Goal: Task Accomplishment & Management: Complete application form

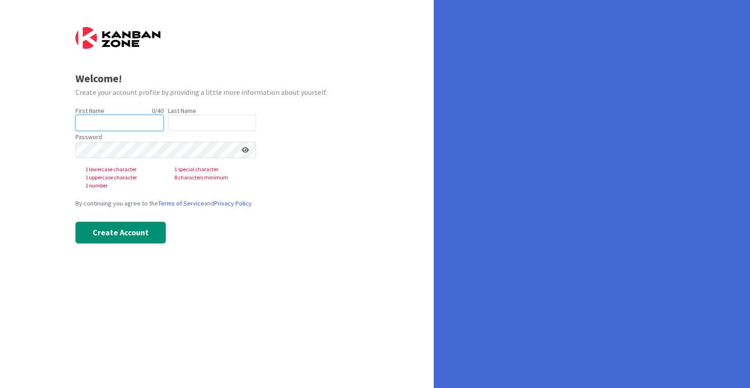
click at [124, 125] on input "text" at bounding box center [119, 123] width 88 height 16
type input "Abigail"
type input "Ruiz"
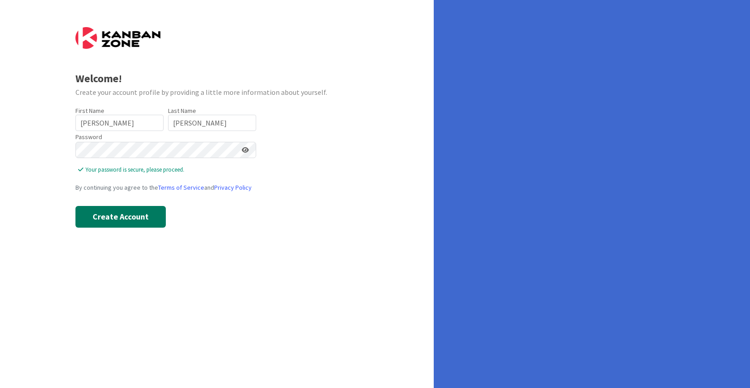
click at [128, 218] on button "Create Account" at bounding box center [120, 217] width 90 height 22
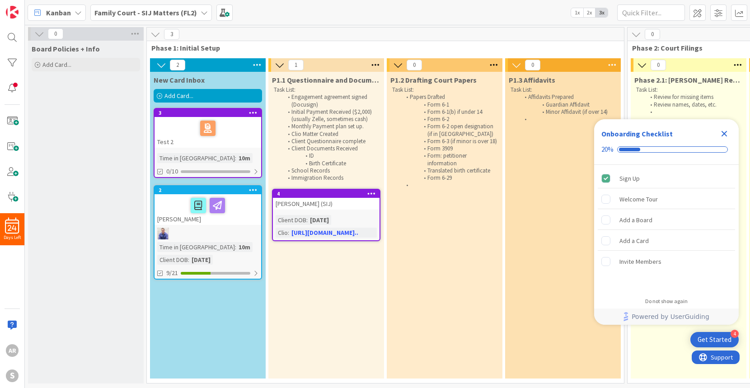
click at [343, 119] on li "Initial Payment Received ($2,000) (usually Zelle, sometimes cash)" at bounding box center [331, 115] width 96 height 15
click at [378, 66] on icon at bounding box center [375, 65] width 12 height 14
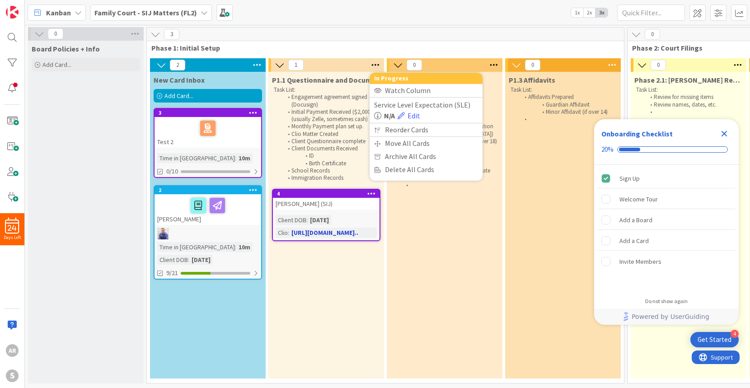
click at [349, 210] on link "4 Pacheco, Alexis (SIJ) Client DOB : 08/14/2005 Clio : https://app.clio.com/nc.…" at bounding box center [326, 215] width 108 height 52
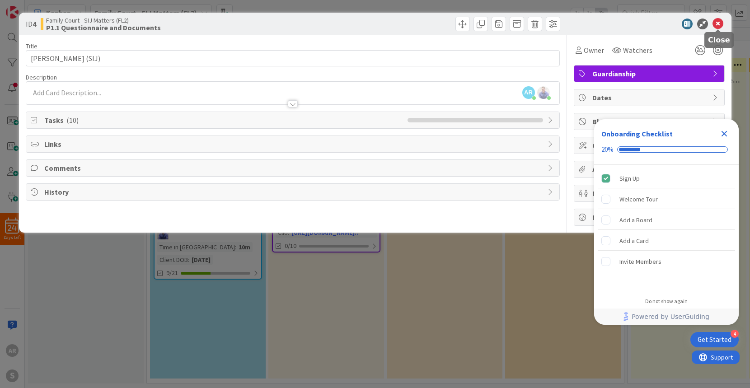
click at [719, 23] on icon at bounding box center [717, 24] width 11 height 11
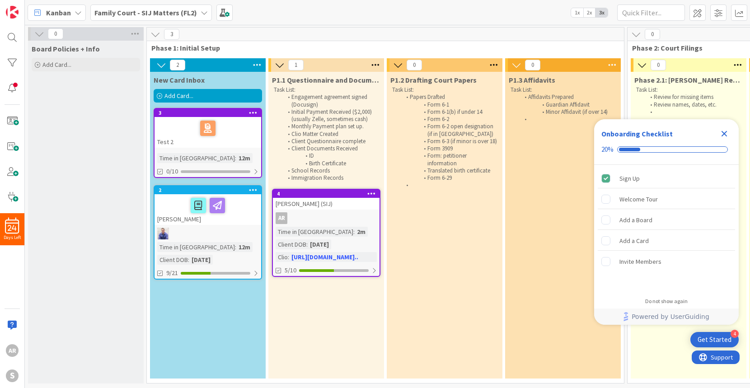
scroll to position [0, 3]
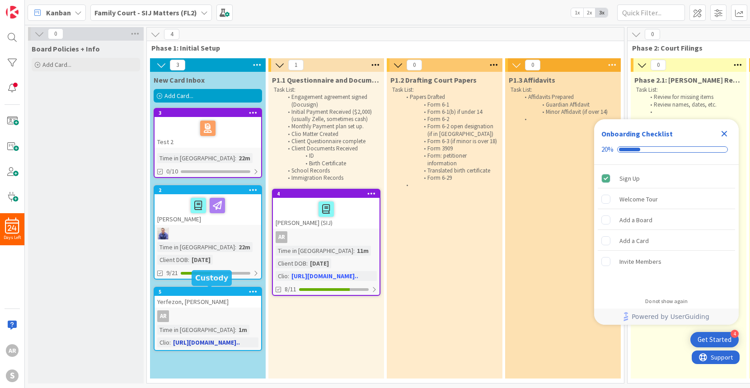
click at [206, 292] on div "5" at bounding box center [209, 292] width 102 height 6
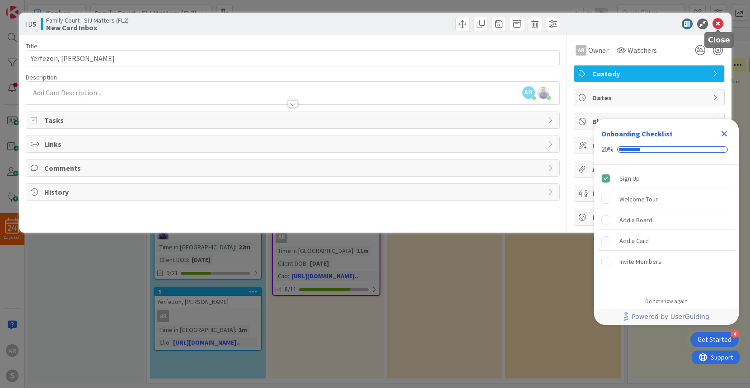
click at [717, 24] on icon at bounding box center [717, 24] width 11 height 11
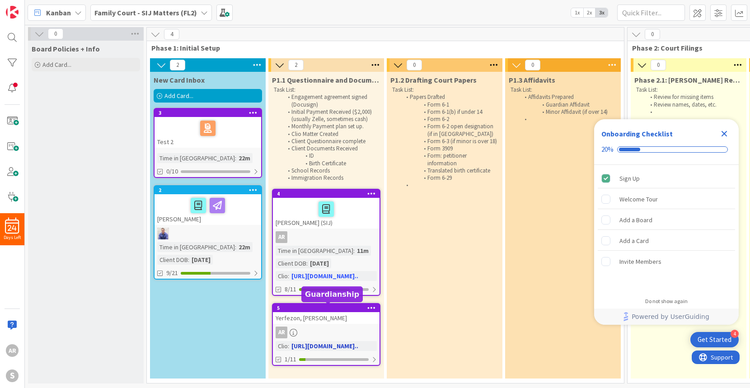
click at [325, 308] on div "5" at bounding box center [328, 308] width 102 height 6
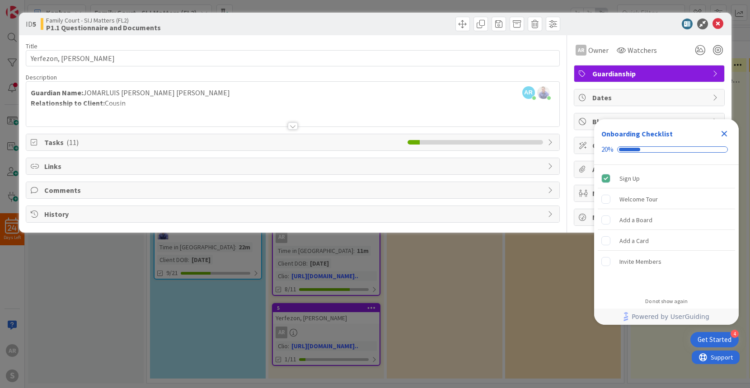
click at [552, 143] on icon at bounding box center [550, 142] width 7 height 7
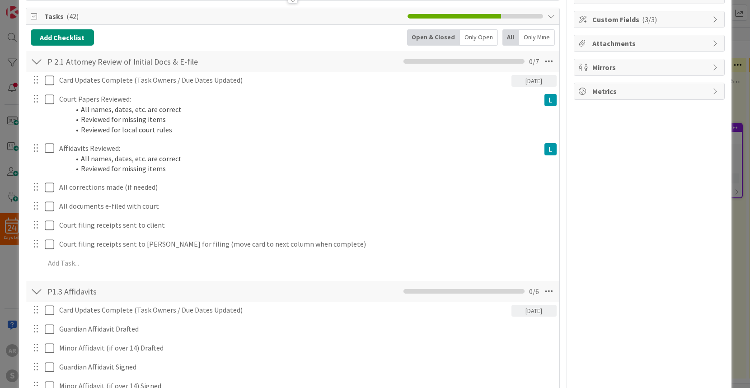
scroll to position [375, 0]
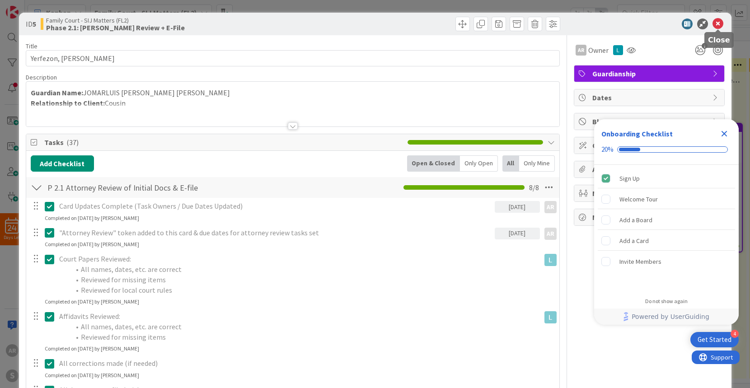
click at [719, 24] on icon at bounding box center [717, 24] width 11 height 11
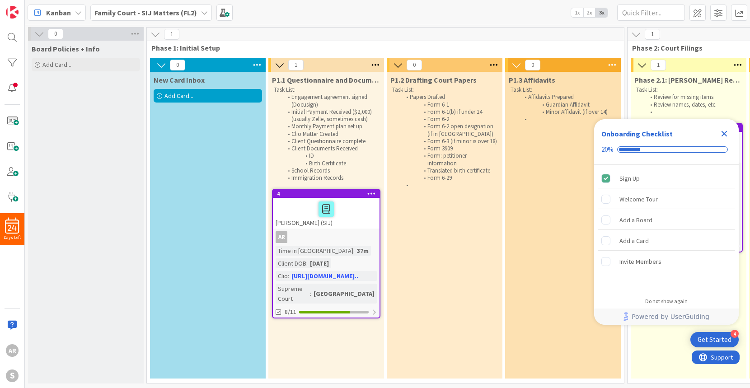
drag, startPoint x: 226, startPoint y: 121, endPoint x: 223, endPoint y: 115, distance: 6.3
click at [226, 121] on div "New Card Inbox Add Card..." at bounding box center [208, 225] width 116 height 307
click at [202, 97] on div "Add Card..." at bounding box center [208, 96] width 108 height 14
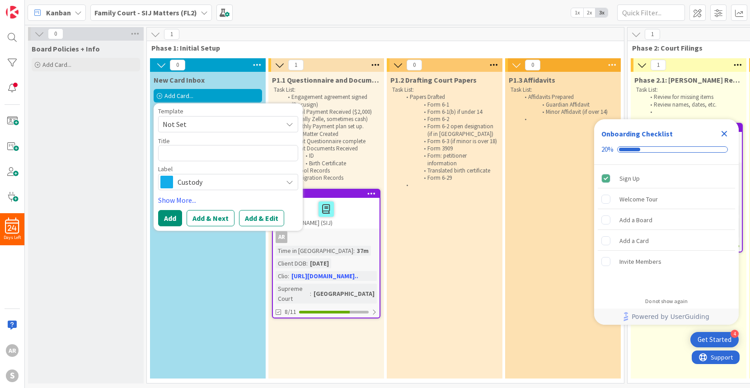
click at [289, 181] on icon at bounding box center [289, 181] width 7 height 7
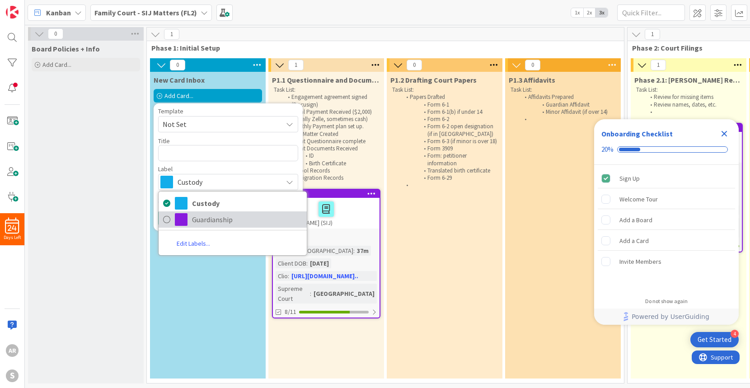
click at [205, 217] on span "Guardianship" at bounding box center [247, 220] width 110 height 14
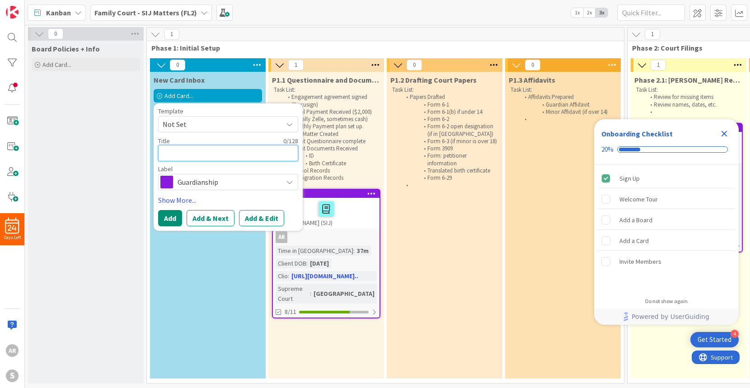
click at [200, 150] on textarea at bounding box center [228, 153] width 140 height 16
click at [288, 125] on icon at bounding box center [289, 124] width 7 height 7
click at [230, 110] on div "Template" at bounding box center [228, 111] width 140 height 6
click at [214, 154] on textarea at bounding box center [228, 153] width 140 height 16
click at [188, 153] on textarea at bounding box center [228, 153] width 140 height 16
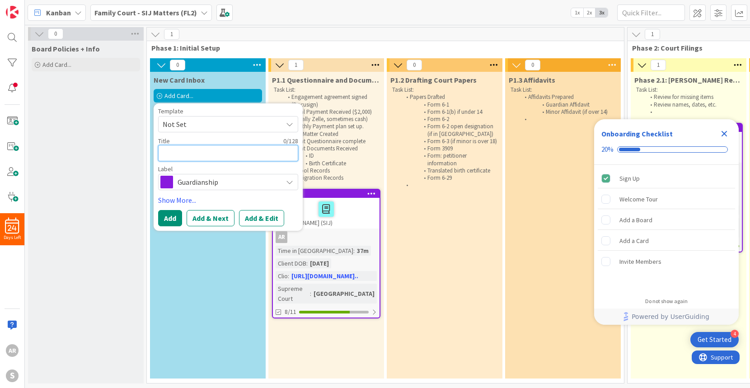
type textarea "x"
type textarea "K"
type textarea "x"
type textarea "Ki"
type textarea "x"
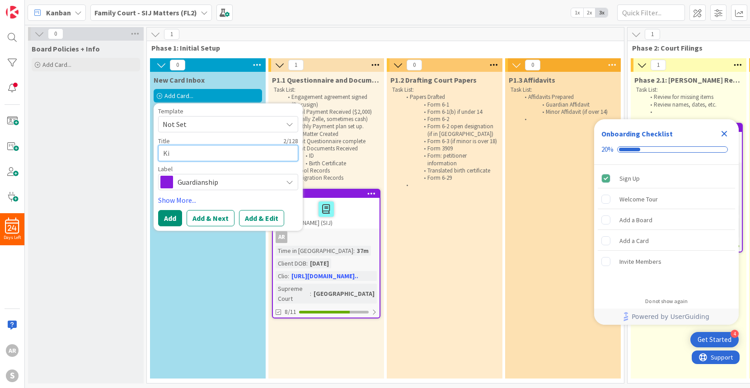
type textarea "Kim"
type textarea "x"
type textarea "Kimb"
type textarea "x"
type textarea "Kimbe"
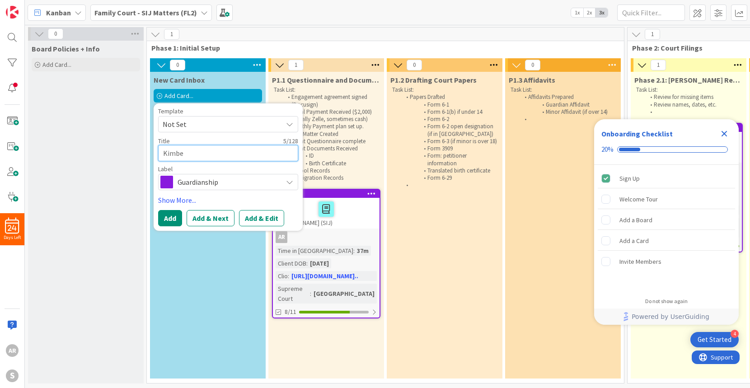
type textarea "x"
type textarea "Kimber"
type textarea "x"
type textarea "Kimberl"
type textarea "x"
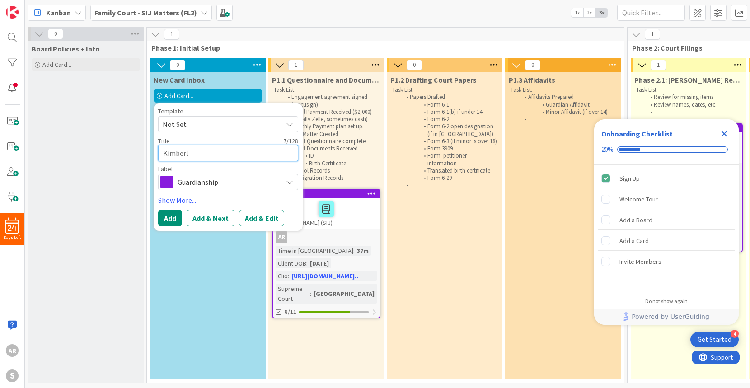
type textarea "Kimberli"
type textarea "x"
type textarea "Kimberlin"
type textarea "x"
type textarea "Kimberlin"
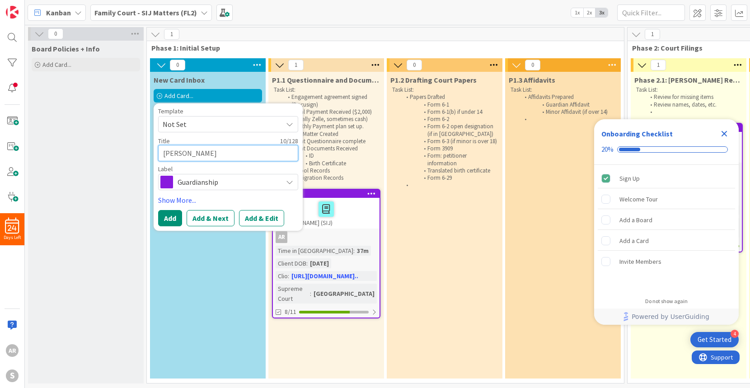
type textarea "x"
type textarea "Kimberlin G"
type textarea "x"
type textarea "Kimberlin Gu"
type textarea "x"
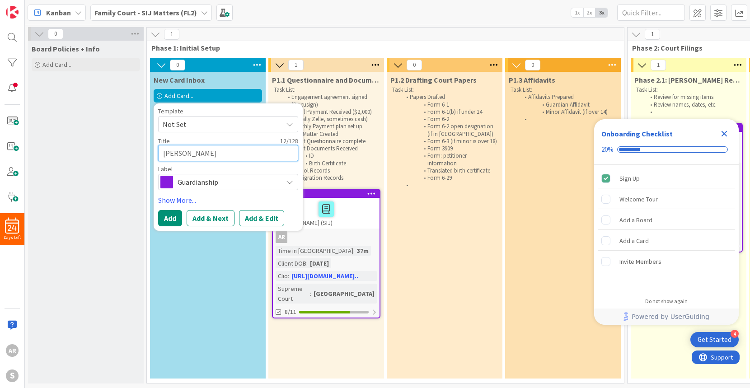
type textarea "Kimberlin Gua"
type textarea "x"
type textarea "Kimberlin Guar"
type textarea "x"
type textarea "Kimberlin Guard"
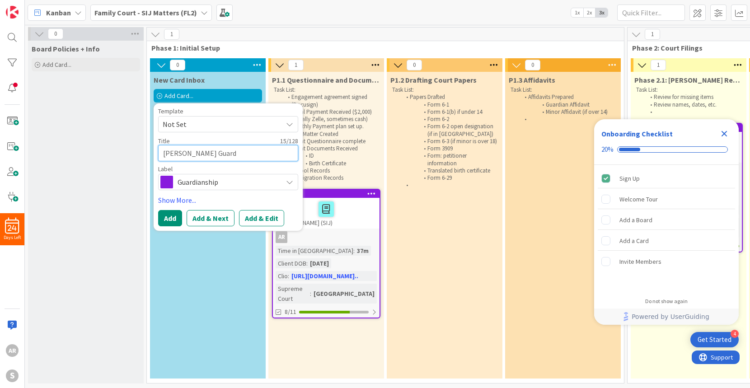
type textarea "x"
type textarea "Kimberlin Guarda"
type textarea "x"
type textarea "Kimberlin Guardad"
type textarea "x"
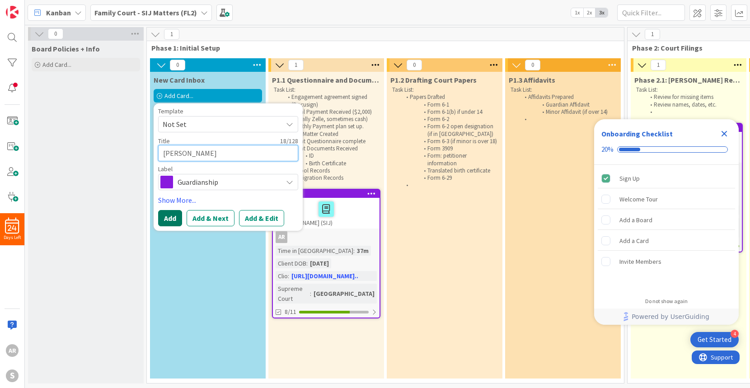
type textarea "[PERSON_NAME]"
click at [166, 218] on button "Add" at bounding box center [170, 218] width 24 height 16
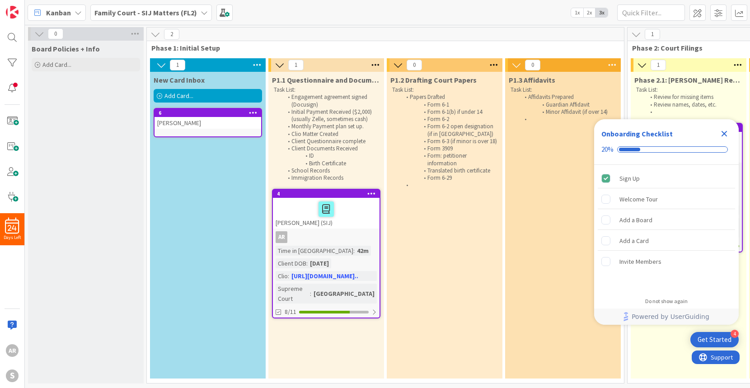
click at [255, 112] on icon at bounding box center [253, 112] width 9 height 6
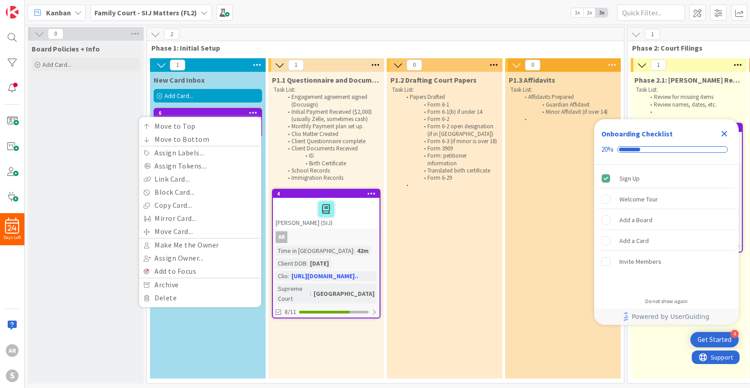
click at [275, 144] on ol "Engagement agreement signed (Docusign) Initial Payment Received ($2,000) (usual…" at bounding box center [326, 137] width 105 height 88
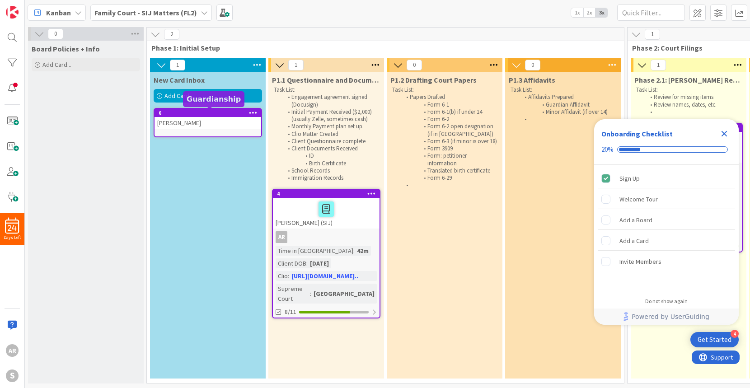
click at [209, 114] on div "6" at bounding box center [209, 113] width 102 height 6
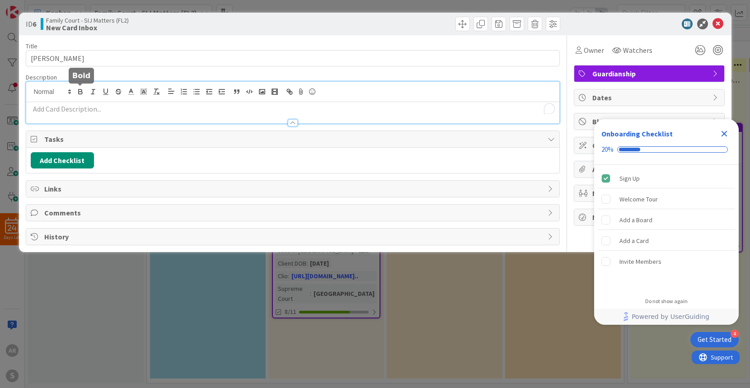
click at [74, 91] on div at bounding box center [292, 103] width 533 height 42
click at [82, 112] on p "To enrich screen reader interactions, please activate Accessibility in Grammarl…" at bounding box center [293, 109] width 524 height 10
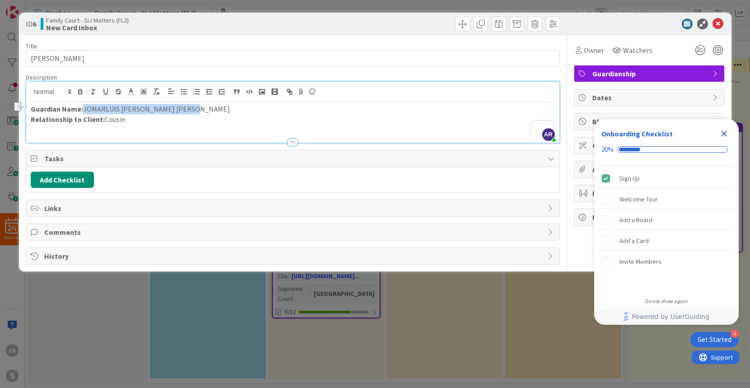
drag, startPoint x: 205, startPoint y: 110, endPoint x: 84, endPoint y: 107, distance: 121.5
click at [84, 107] on p "Guardian Name: JOMARLUIS JOSE ROJAS DOMINGUEZ" at bounding box center [293, 109] width 524 height 10
click at [124, 119] on p "Relationship to Client: Cousin" at bounding box center [293, 119] width 524 height 10
drag, startPoint x: 132, startPoint y: 118, endPoint x: 102, endPoint y: 118, distance: 29.8
click at [102, 118] on p "Relationship to Client: FRIEND" at bounding box center [293, 119] width 524 height 10
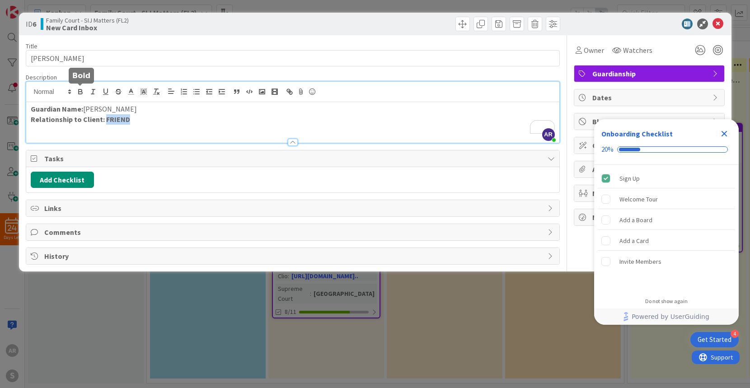
click at [79, 93] on icon "button" at bounding box center [80, 92] width 8 height 8
click at [177, 123] on p "Relationship to Client: FRIEND" at bounding box center [293, 119] width 524 height 10
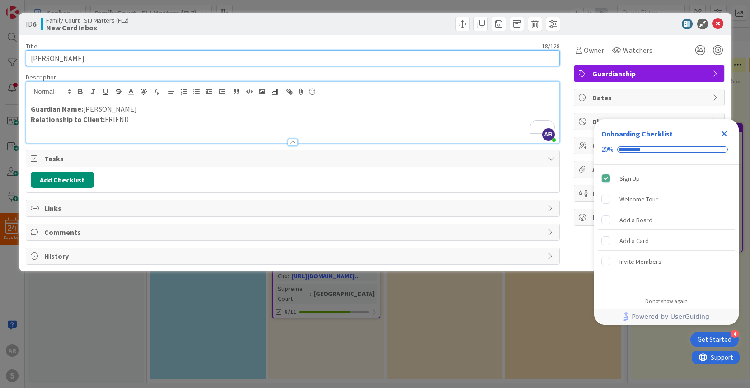
drag, startPoint x: 62, startPoint y: 57, endPoint x: -18, endPoint y: 51, distance: 80.7
click at [0, 51] on html "4 Get Started Onboarding Checklist 20% Sign Up Welcome Tour Add a Board Add a C…" at bounding box center [375, 194] width 750 height 388
click at [70, 56] on input "[PERSON_NAME]" at bounding box center [293, 58] width 534 height 16
paste input "Kimberlin"
type input "[PERSON_NAME]"
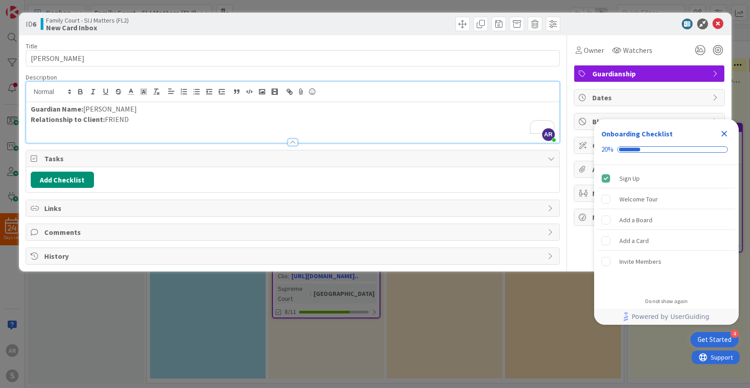
click at [724, 136] on icon "Close Checklist" at bounding box center [723, 133] width 11 height 11
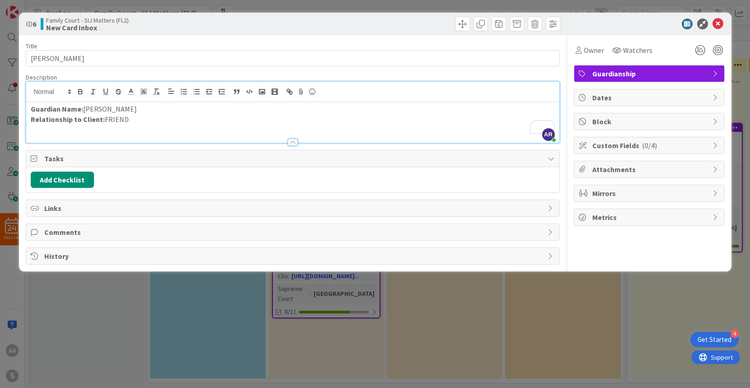
click at [625, 171] on span "Attachments" at bounding box center [650, 169] width 116 height 11
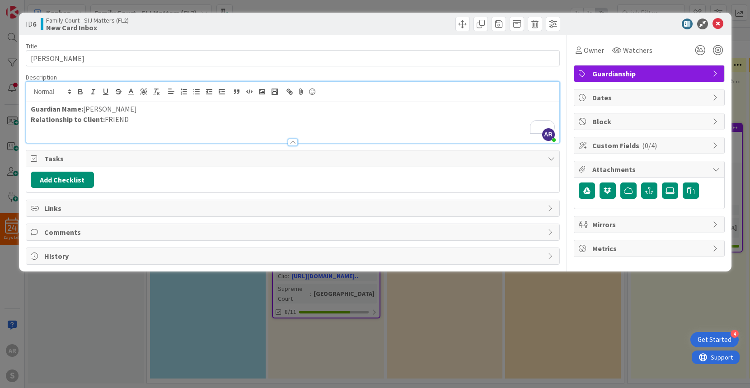
click at [627, 145] on span "Custom Fields ( 0/4 )" at bounding box center [650, 145] width 116 height 11
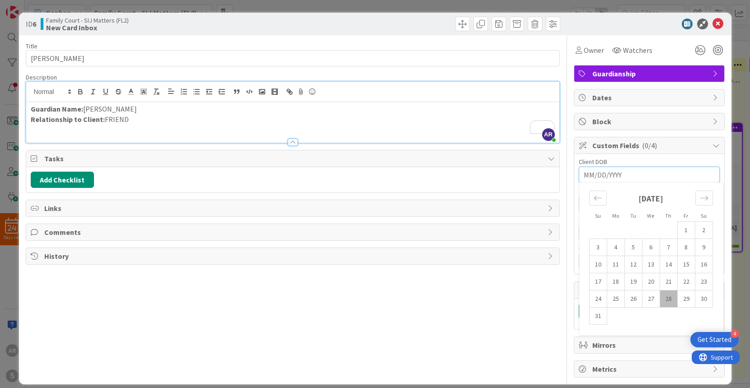
click at [618, 174] on input "MM/DD/YYYY" at bounding box center [648, 174] width 131 height 15
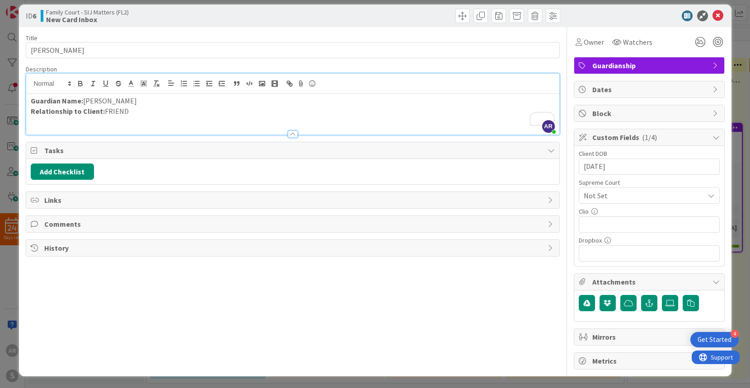
type input "[DATE]"
click at [628, 204] on div "Client DOB 09/10/2006 Navigate forward to interact with the calendar and select…" at bounding box center [648, 205] width 141 height 111
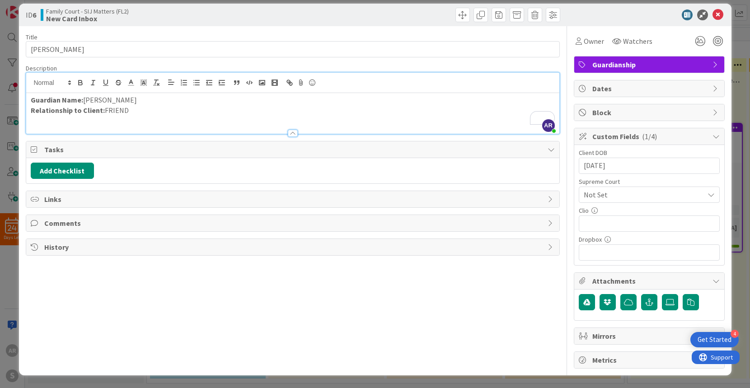
click at [636, 193] on span "Not Set" at bounding box center [641, 194] width 116 height 13
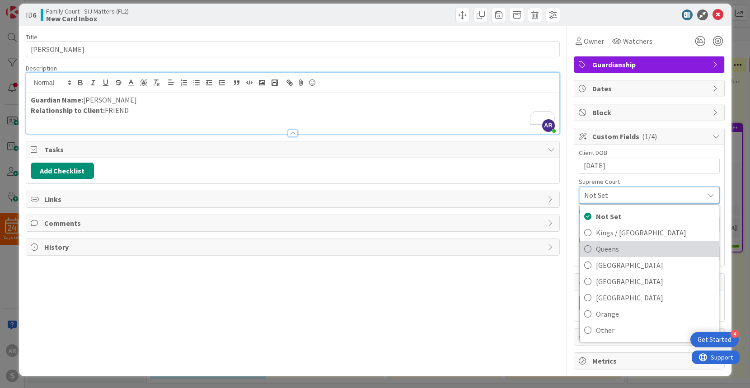
click at [620, 252] on span "Queens" at bounding box center [655, 249] width 118 height 14
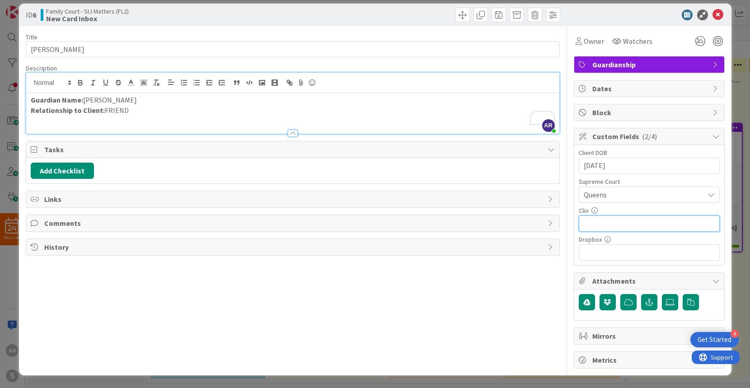
drag, startPoint x: 624, startPoint y: 223, endPoint x: 600, endPoint y: 224, distance: 24.0
click at [624, 223] on input "text" at bounding box center [648, 223] width 141 height 16
click at [599, 222] on input "text" at bounding box center [648, 223] width 141 height 16
paste input "https://app.clio.com/nc/#/matters/1640763196"
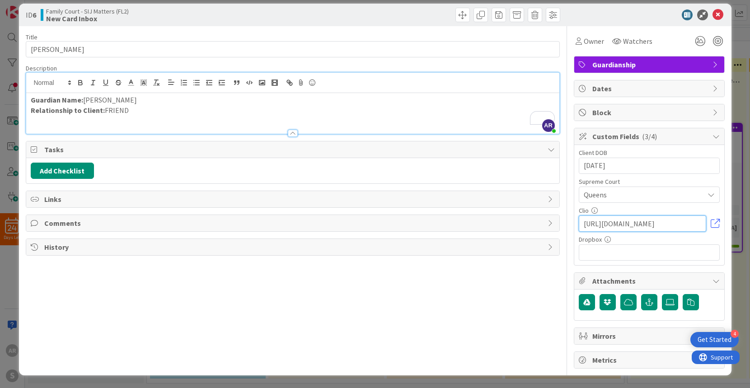
type input "https://app.clio.com/nc/#/matters/1640763196"
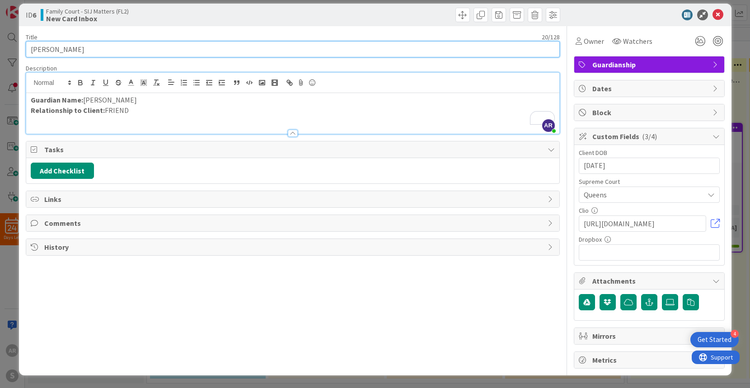
scroll to position [0, 0]
click at [119, 50] on input "[PERSON_NAME]" at bounding box center [293, 49] width 534 height 16
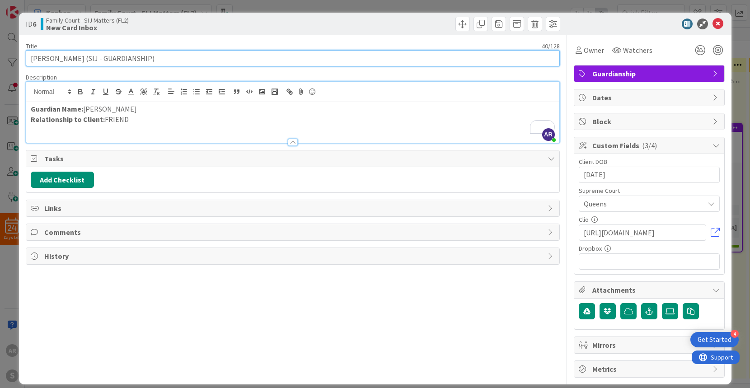
type input "[PERSON_NAME] (SIJ - GUARDIANSHIP)"
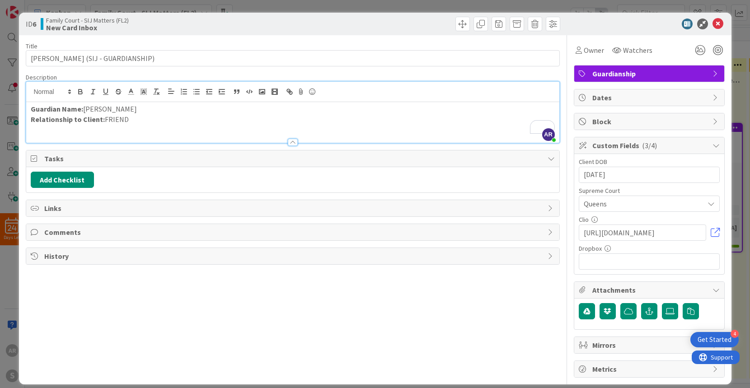
click at [398, 194] on div "Title 40 / 128 Guardado, Kimberlin (SIJ - GUARDIANSHIP) Description AR Abigail …" at bounding box center [293, 206] width 534 height 342
click at [666, 25] on div at bounding box center [644, 24] width 160 height 11
click at [720, 23] on icon at bounding box center [717, 24] width 11 height 11
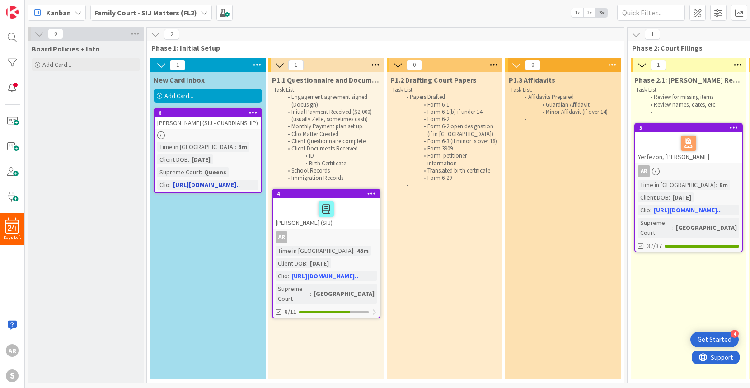
click at [220, 123] on div "[PERSON_NAME] (SIJ - GUARDIANSHIP)" at bounding box center [207, 123] width 107 height 12
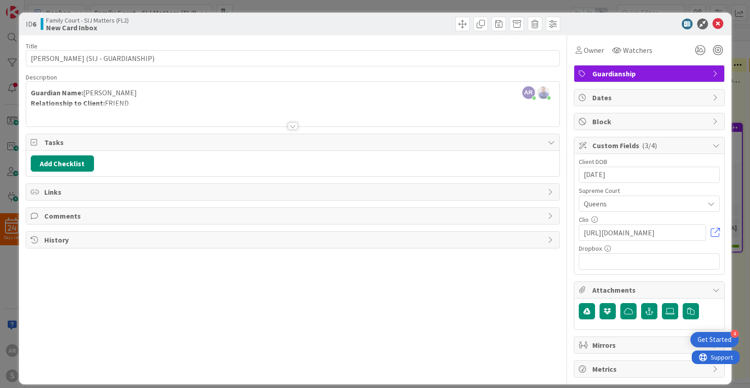
scroll to position [9, 0]
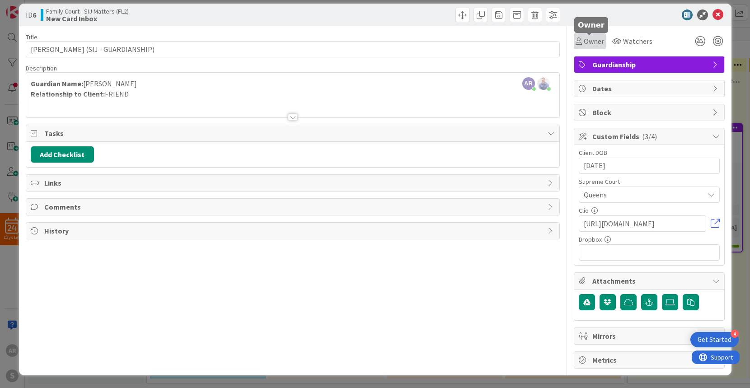
click at [587, 41] on span "Owner" at bounding box center [593, 41] width 20 height 11
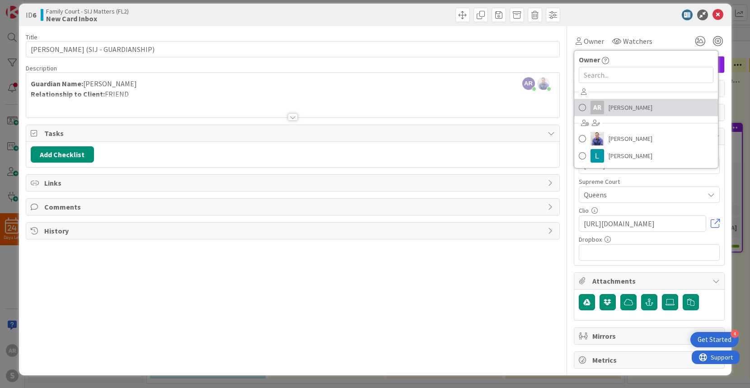
click at [581, 106] on span at bounding box center [581, 108] width 7 height 14
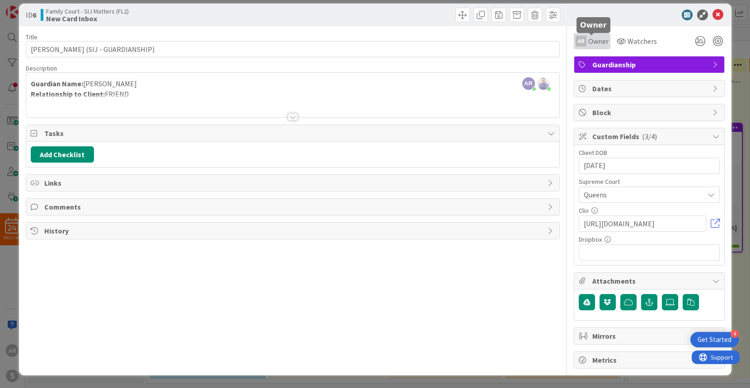
click at [588, 44] on span "Owner" at bounding box center [598, 41] width 20 height 11
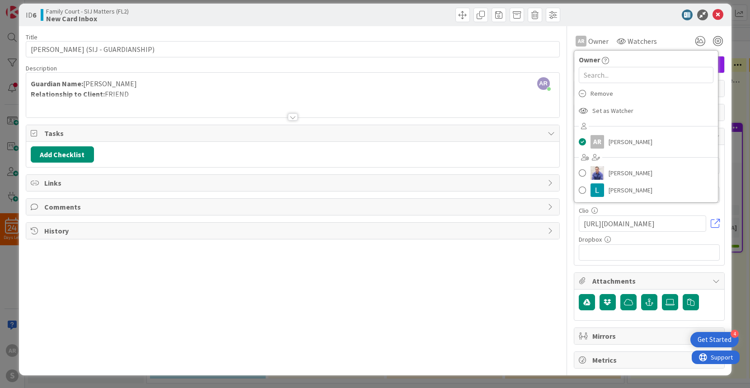
drag, startPoint x: 589, startPoint y: 24, endPoint x: 589, endPoint y: 32, distance: 7.7
click at [588, 24] on div "ID 6 Family Court - SIJ Matters (FL2) New Card Inbox" at bounding box center [375, 15] width 712 height 23
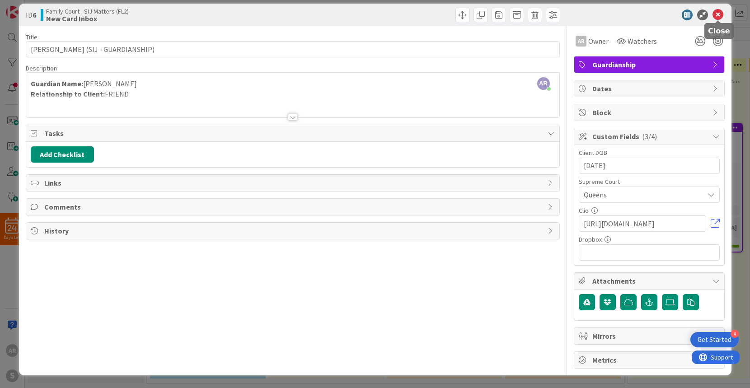
click at [718, 14] on icon at bounding box center [717, 14] width 11 height 11
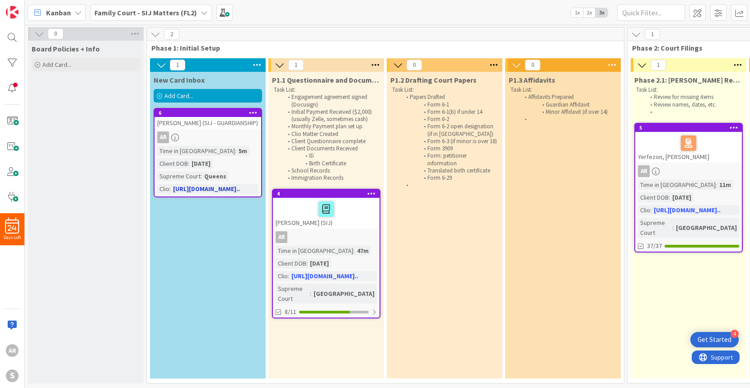
click at [177, 141] on icon at bounding box center [175, 138] width 8 height 8
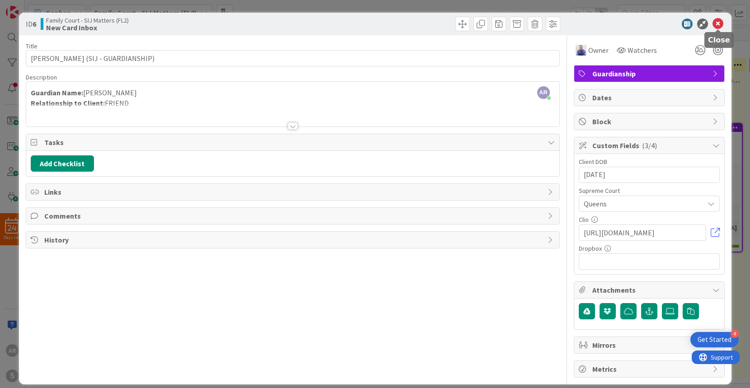
click at [719, 23] on icon at bounding box center [717, 24] width 11 height 11
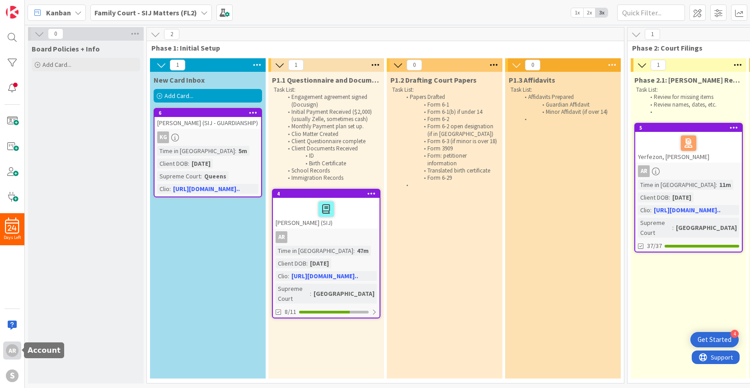
click at [14, 354] on div "AR" at bounding box center [12, 350] width 13 height 13
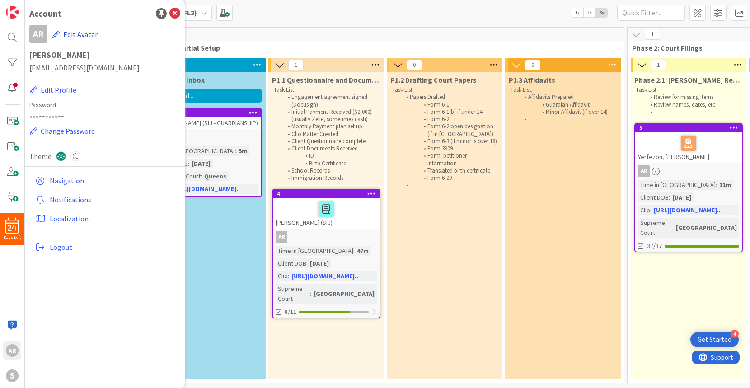
click at [72, 34] on button "Edit Avatar" at bounding box center [75, 34] width 46 height 19
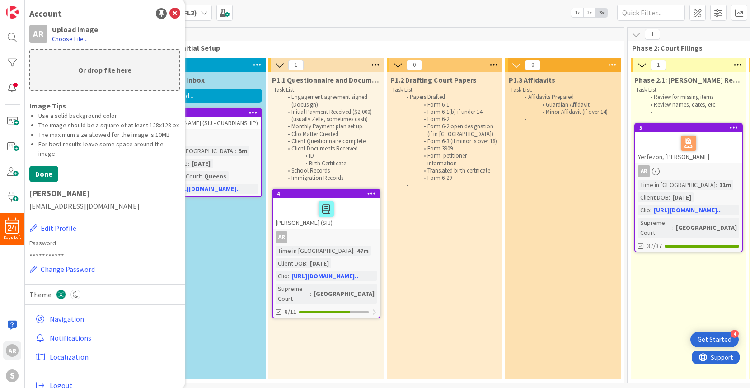
click at [68, 38] on label "Choose File..." at bounding box center [70, 38] width 36 height 9
click at [25, 0] on input "Choose File..." at bounding box center [25, 0] width 0 height 0
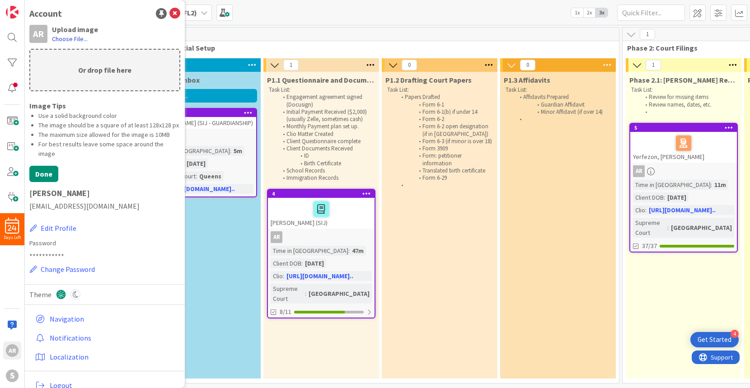
click at [73, 38] on label "Choose File..." at bounding box center [70, 38] width 36 height 9
click at [25, 0] on input "Choose File..." at bounding box center [25, 0] width 0 height 0
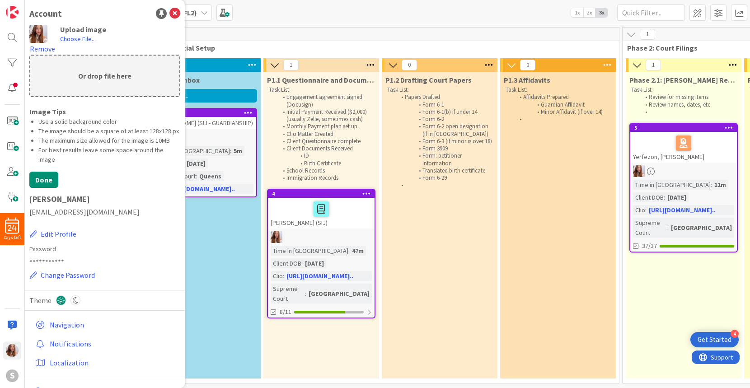
scroll to position [0, 0]
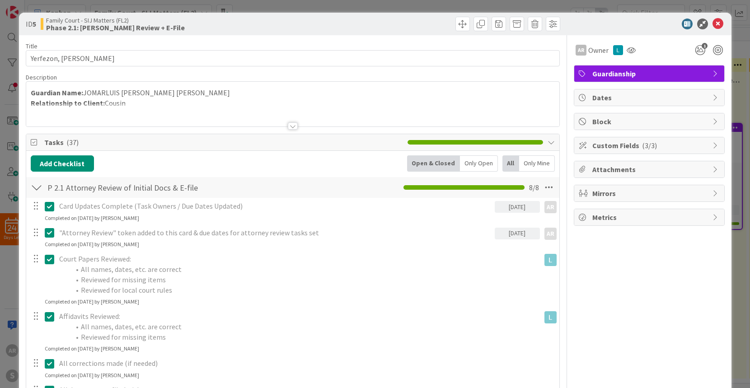
click at [136, 102] on p "Relationship to Client: Cousin" at bounding box center [293, 103] width 524 height 10
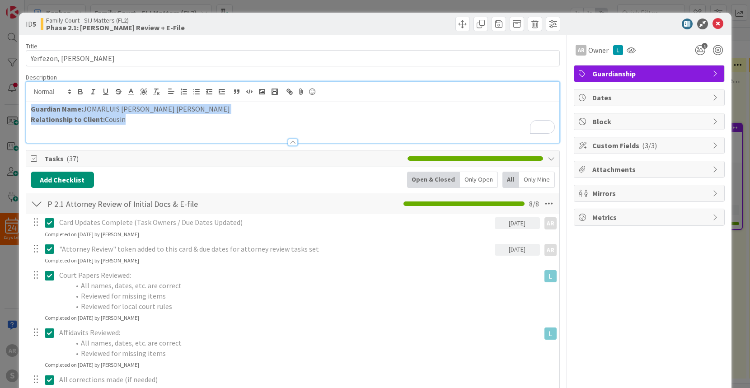
drag, startPoint x: 129, startPoint y: 121, endPoint x: 11, endPoint y: 92, distance: 121.3
click at [11, 92] on div "ID 5 Family Court - SIJ Matters (FL2) Phase 2.1: [PERSON_NAME] Review + E-File …" at bounding box center [375, 194] width 750 height 388
copy div "Guardian Name: JOMARLUIS [PERSON_NAME] [PERSON_NAME] Relationship to Client: Co…"
